Goal: Task Accomplishment & Management: Manage account settings

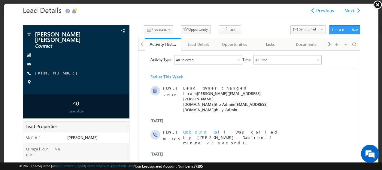
click at [379, 6] on link at bounding box center [377, 4] width 9 height 9
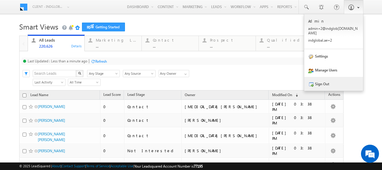
click at [327, 80] on link "Sign Out" at bounding box center [334, 84] width 59 height 14
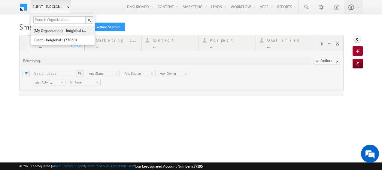
click at [56, 30] on link "(My Organization) - indglobal (48060)" at bounding box center [60, 30] width 55 height 9
